Goal: Transaction & Acquisition: Book appointment/travel/reservation

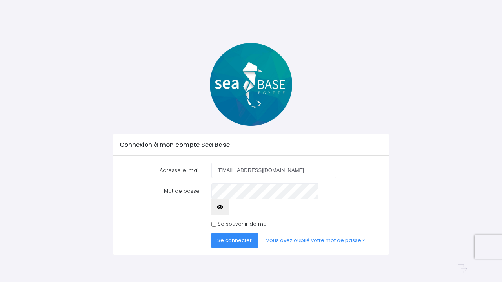
type input "[EMAIL_ADDRESS][DOMAIN_NAME]"
click at [223, 207] on icon "button" at bounding box center [220, 207] width 6 height 0
click at [242, 237] on span "Se connecter" at bounding box center [234, 240] width 34 height 7
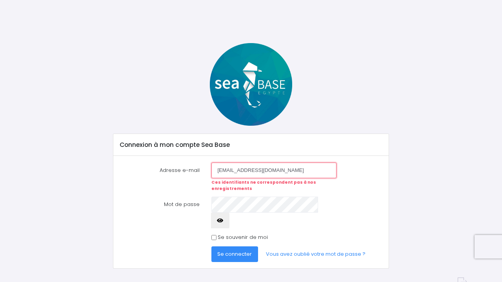
click at [236, 171] on input "armelle.boulland@gmail.com" at bounding box center [273, 171] width 125 height 16
type input "armelleboulland@gmail.com"
click at [223, 221] on icon "button" at bounding box center [220, 221] width 6 height 0
click at [236, 250] on span "Se connecter" at bounding box center [234, 253] width 34 height 7
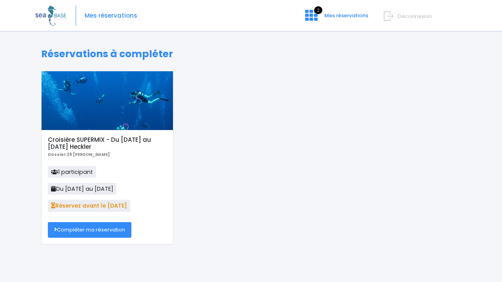
click at [103, 230] on link "Compléter ma réservation" at bounding box center [89, 230] width 83 height 16
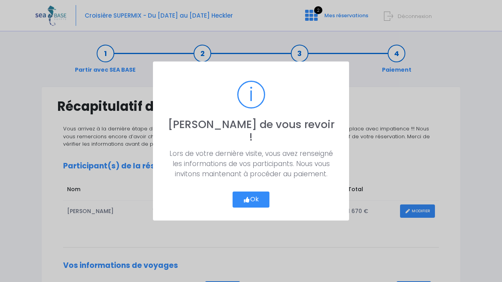
click at [264, 192] on button "Ok" at bounding box center [250, 200] width 37 height 16
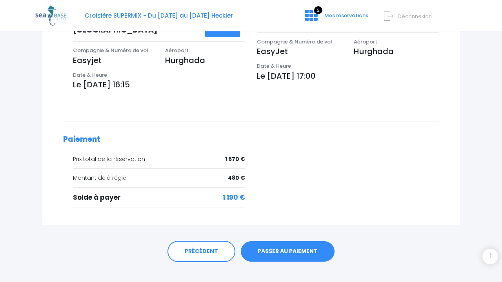
scroll to position [266, 0]
click at [282, 242] on link "PASSER AU PAIEMENT" at bounding box center [288, 252] width 94 height 20
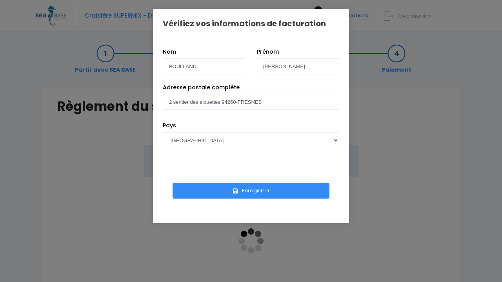
click at [246, 191] on button "Enregistrer" at bounding box center [250, 191] width 157 height 16
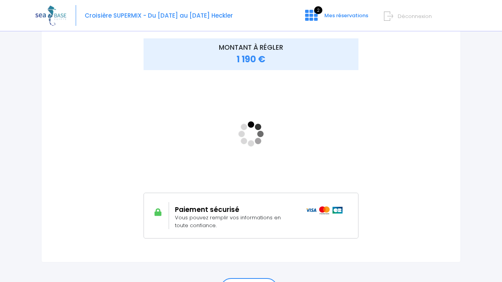
scroll to position [111, 0]
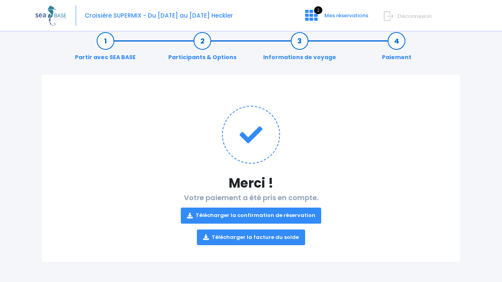
scroll to position [12, 0]
click at [252, 239] on link "Télécharger la facture du solde" at bounding box center [251, 238] width 108 height 16
